Goal: Task Accomplishment & Management: Manage account settings

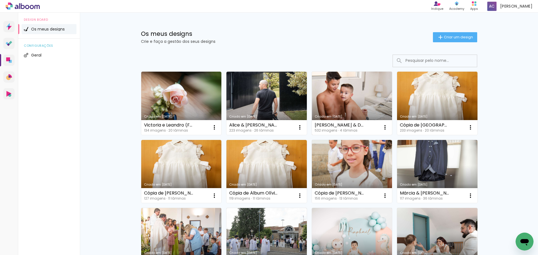
click at [339, 102] on link "Criado em [DATE]" at bounding box center [352, 103] width 80 height 63
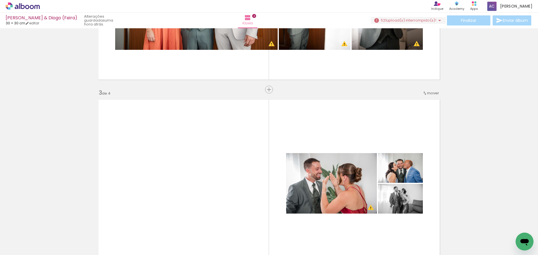
scroll to position [336, 0]
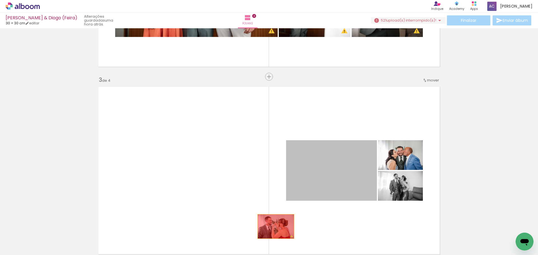
drag, startPoint x: 316, startPoint y: 167, endPoint x: 374, endPoint y: 180, distance: 59.9
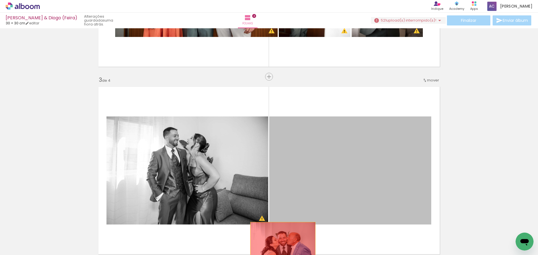
drag, startPoint x: 342, startPoint y: 164, endPoint x: 276, endPoint y: 237, distance: 98.0
click at [280, 243] on quentale-workspace at bounding box center [269, 127] width 538 height 255
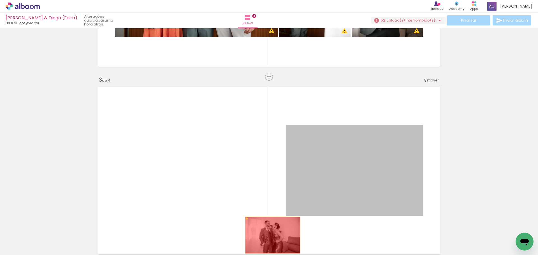
drag, startPoint x: 351, startPoint y: 169, endPoint x: 271, endPoint y: 235, distance: 104.2
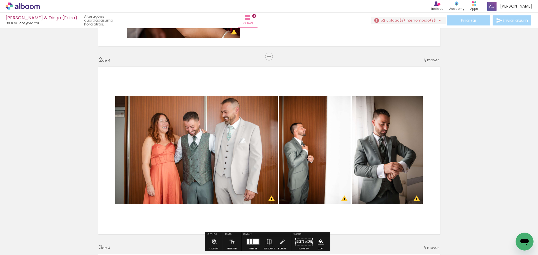
scroll to position [168, 0]
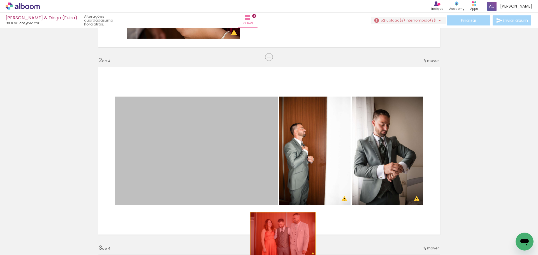
drag, startPoint x: 239, startPoint y: 143, endPoint x: 279, endPoint y: 237, distance: 101.9
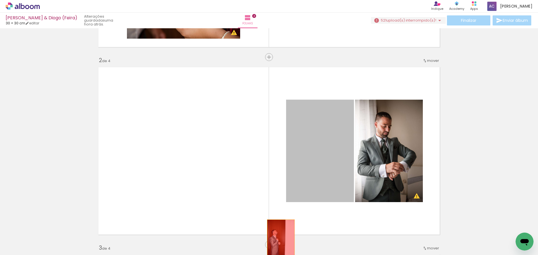
drag, startPoint x: 300, startPoint y: 146, endPoint x: 279, endPoint y: 240, distance: 96.7
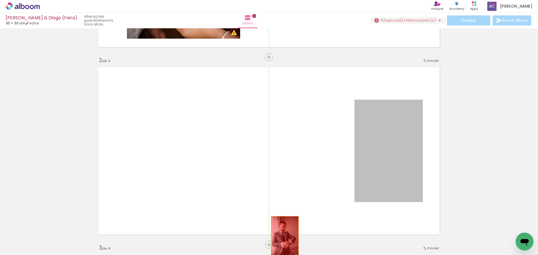
drag, startPoint x: 367, startPoint y: 155, endPoint x: 283, endPoint y: 237, distance: 117.6
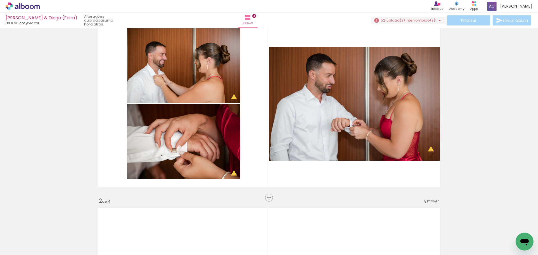
scroll to position [0, 0]
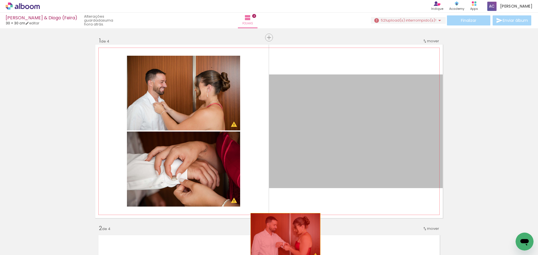
drag, startPoint x: 318, startPoint y: 140, endPoint x: 250, endPoint y: 204, distance: 93.1
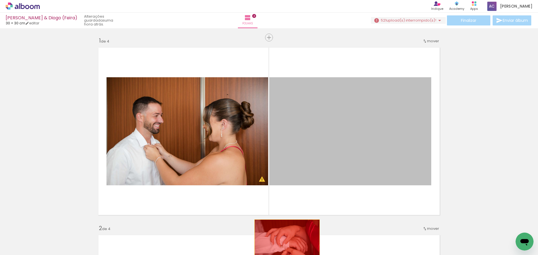
drag, startPoint x: 313, startPoint y: 144, endPoint x: 285, endPoint y: 242, distance: 101.8
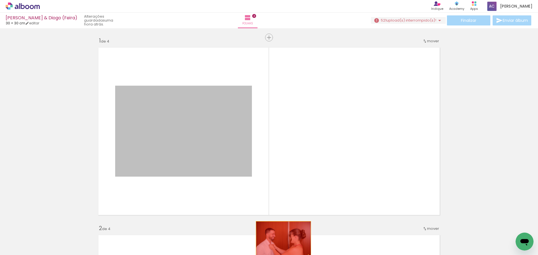
drag, startPoint x: 259, startPoint y: 179, endPoint x: 280, endPoint y: 240, distance: 63.9
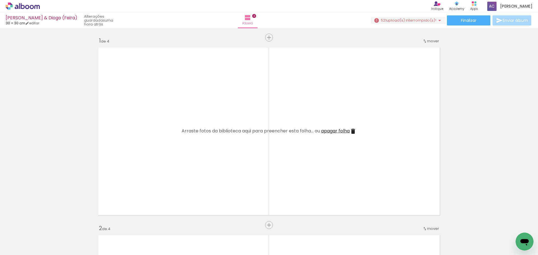
scroll to position [0, 2085]
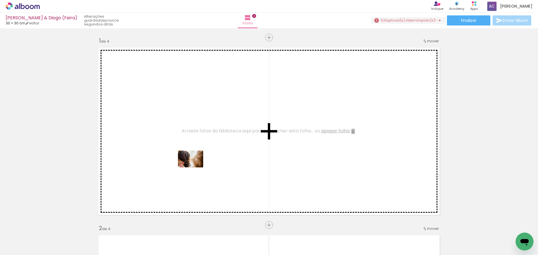
drag, startPoint x: 202, startPoint y: 242, endPoint x: 195, endPoint y: 167, distance: 75.4
click at [195, 167] on quentale-workspace at bounding box center [269, 127] width 538 height 255
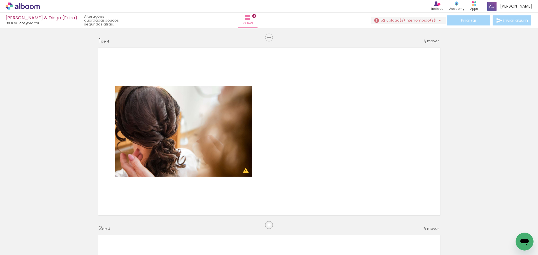
scroll to position [0, 2285]
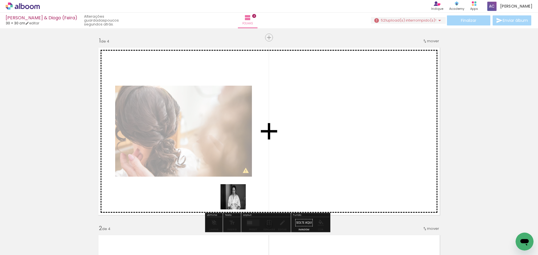
drag, startPoint x: 254, startPoint y: 244, endPoint x: 213, endPoint y: 138, distance: 113.9
click at [213, 138] on quentale-workspace at bounding box center [269, 127] width 538 height 255
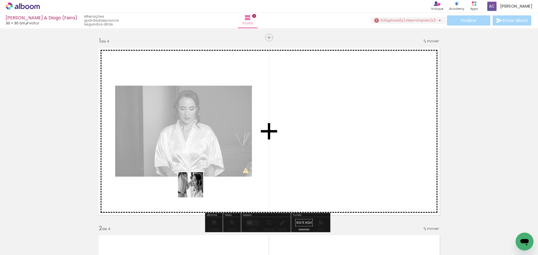
drag, startPoint x: 155, startPoint y: 241, endPoint x: 226, endPoint y: 151, distance: 114.5
click at [226, 151] on quentale-workspace at bounding box center [269, 127] width 538 height 255
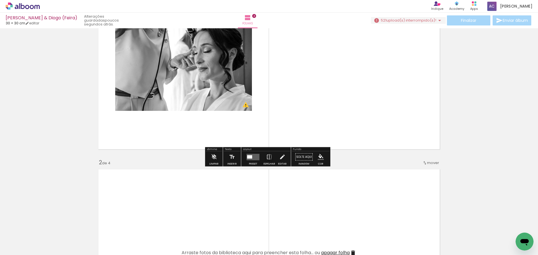
scroll to position [0, 0]
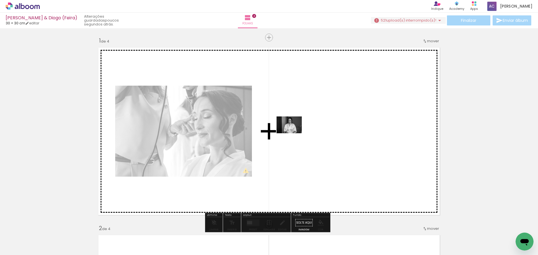
drag, startPoint x: 248, startPoint y: 240, endPoint x: 309, endPoint y: 130, distance: 126.3
click at [309, 130] on quentale-workspace at bounding box center [269, 127] width 538 height 255
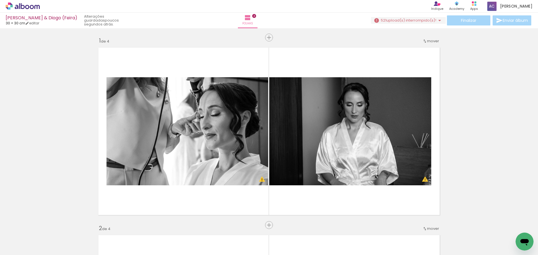
scroll to position [0, 2038]
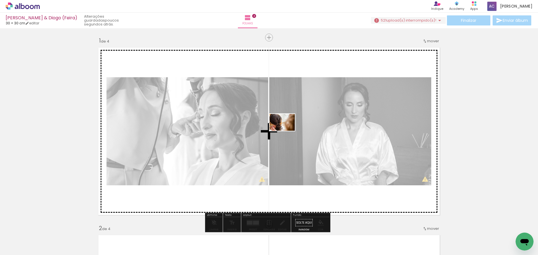
drag, startPoint x: 244, startPoint y: 240, endPoint x: 296, endPoint y: 127, distance: 125.0
click at [296, 127] on quentale-workspace at bounding box center [269, 127] width 538 height 255
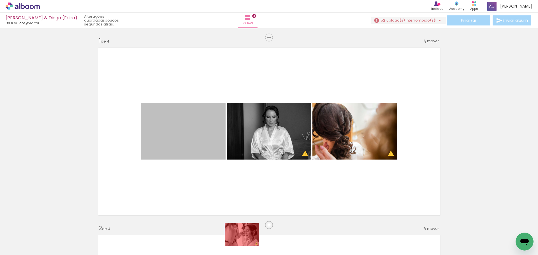
drag, startPoint x: 204, startPoint y: 132, endPoint x: 240, endPoint y: 235, distance: 108.8
click at [240, 235] on quentale-workspace at bounding box center [269, 127] width 538 height 255
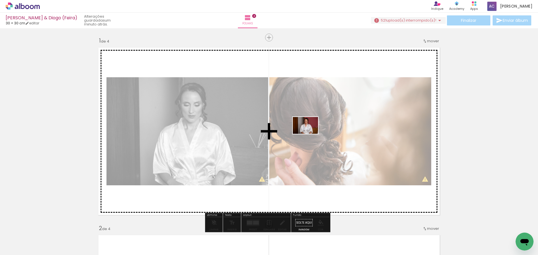
drag, startPoint x: 459, startPoint y: 244, endPoint x: 257, endPoint y: 139, distance: 227.8
click at [308, 131] on quentale-workspace at bounding box center [269, 127] width 538 height 255
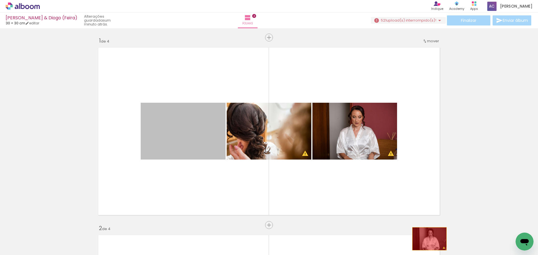
drag, startPoint x: 189, startPoint y: 136, endPoint x: 427, endPoint y: 239, distance: 259.2
click at [427, 239] on quentale-workspace at bounding box center [269, 127] width 538 height 255
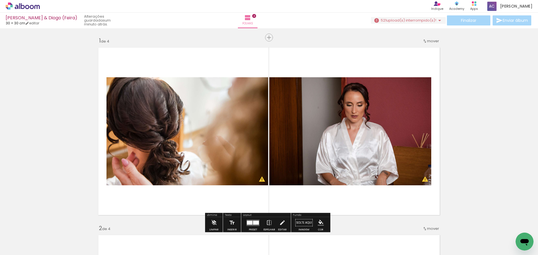
scroll to position [28, 0]
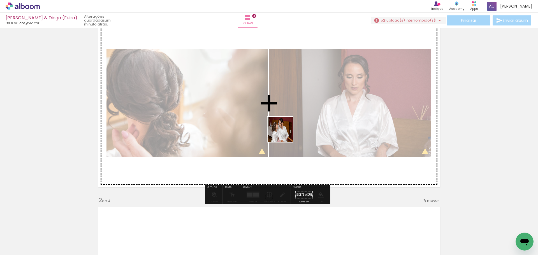
drag, startPoint x: 253, startPoint y: 243, endPoint x: 320, endPoint y: 115, distance: 145.2
click at [287, 120] on quentale-workspace at bounding box center [269, 127] width 538 height 255
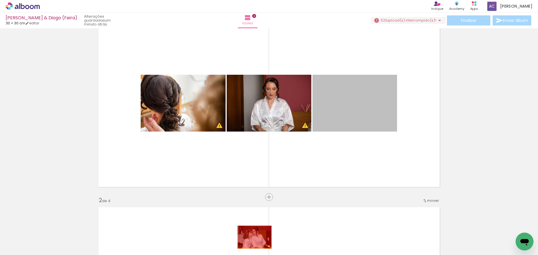
drag, startPoint x: 352, startPoint y: 99, endPoint x: 252, endPoint y: 237, distance: 170.2
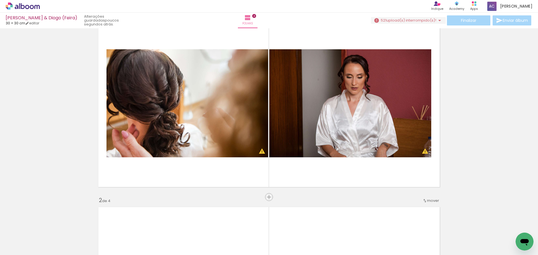
scroll to position [0, 2428]
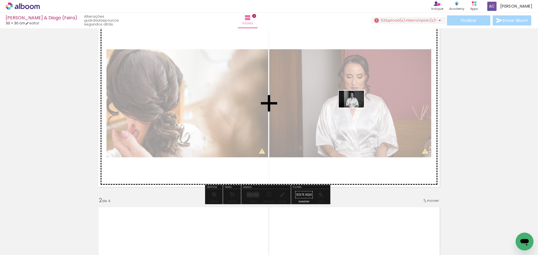
drag, startPoint x: 105, startPoint y: 241, endPoint x: 356, endPoint y: 108, distance: 284.0
click at [356, 108] on quentale-workspace at bounding box center [269, 127] width 538 height 255
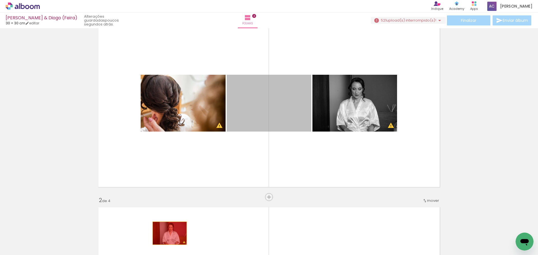
drag, startPoint x: 288, startPoint y: 101, endPoint x: 173, endPoint y: 233, distance: 174.8
click at [168, 234] on quentale-workspace at bounding box center [269, 127] width 538 height 255
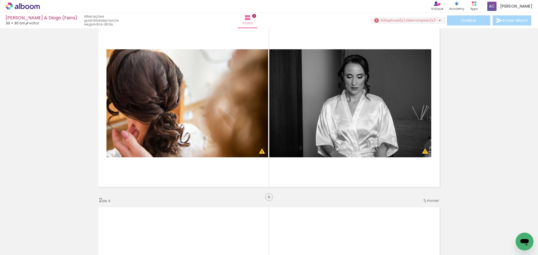
scroll to position [0, 2314]
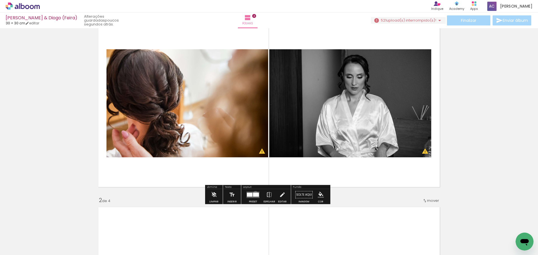
click at [254, 194] on div at bounding box center [256, 195] width 6 height 4
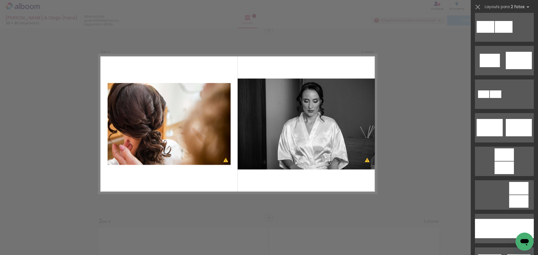
scroll to position [140, 0]
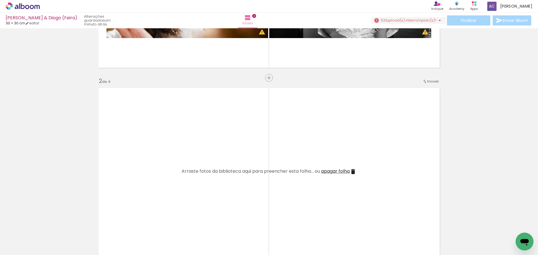
scroll to position [0, 2399]
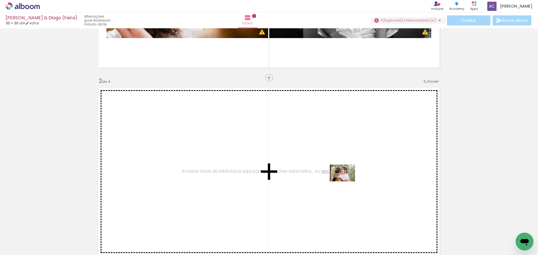
drag, startPoint x: 508, startPoint y: 238, endPoint x: 346, endPoint y: 181, distance: 171.8
click at [346, 181] on quentale-workspace at bounding box center [269, 127] width 538 height 255
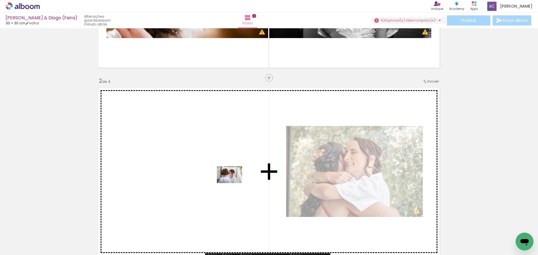
drag, startPoint x: 326, startPoint y: 241, endPoint x: 232, endPoint y: 179, distance: 112.5
click at [232, 179] on quentale-workspace at bounding box center [269, 127] width 538 height 255
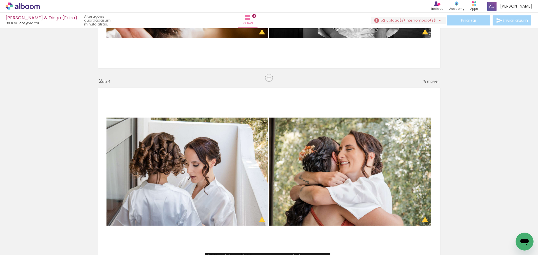
scroll to position [0, 2447]
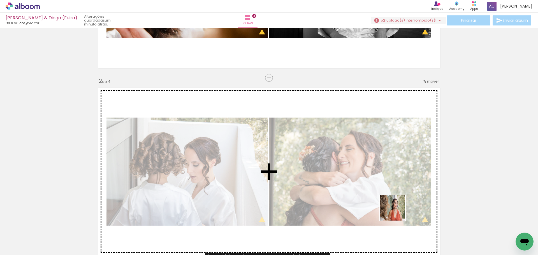
drag, startPoint x: 523, startPoint y: 231, endPoint x: 384, endPoint y: 166, distance: 153.3
click at [290, 166] on quentale-workspace at bounding box center [269, 127] width 538 height 255
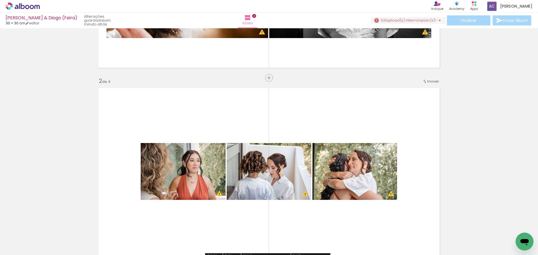
scroll to position [0, 2590]
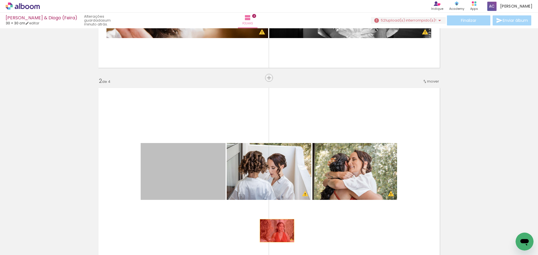
drag, startPoint x: 188, startPoint y: 167, endPoint x: 276, endPoint y: 231, distance: 108.0
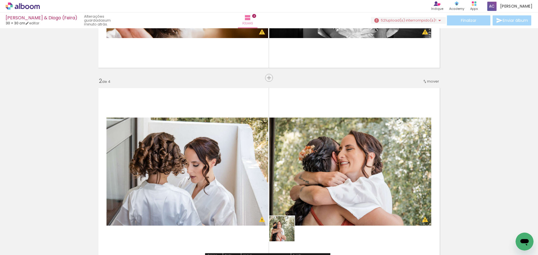
drag, startPoint x: 286, startPoint y: 233, endPoint x: 333, endPoint y: 166, distance: 81.6
click at [270, 168] on quentale-workspace at bounding box center [269, 127] width 538 height 255
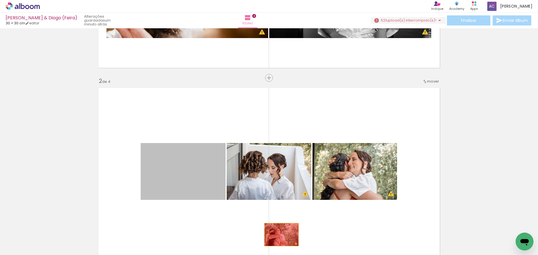
drag, startPoint x: 169, startPoint y: 171, endPoint x: 291, endPoint y: 237, distance: 139.7
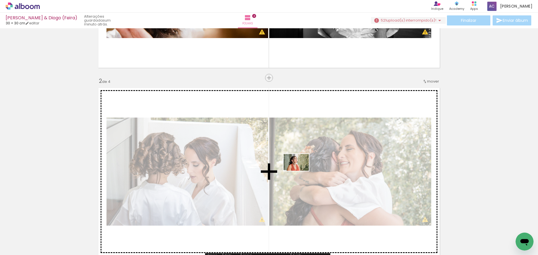
drag, startPoint x: 411, startPoint y: 241, endPoint x: 296, endPoint y: 171, distance: 134.7
click at [293, 167] on quentale-workspace at bounding box center [269, 127] width 538 height 255
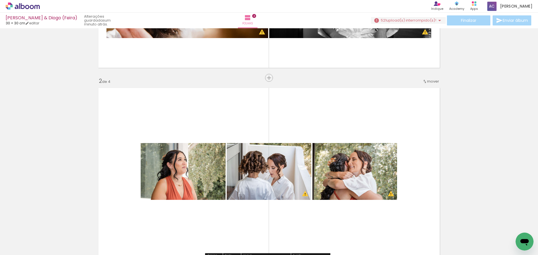
scroll to position [96, 0]
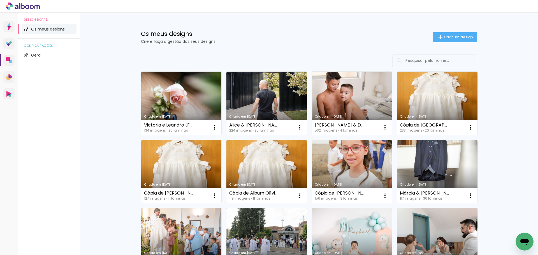
click at [354, 99] on link "Criado em [DATE]" at bounding box center [352, 103] width 80 height 63
